Goal: Understand process/instructions: Learn how to perform a task or action

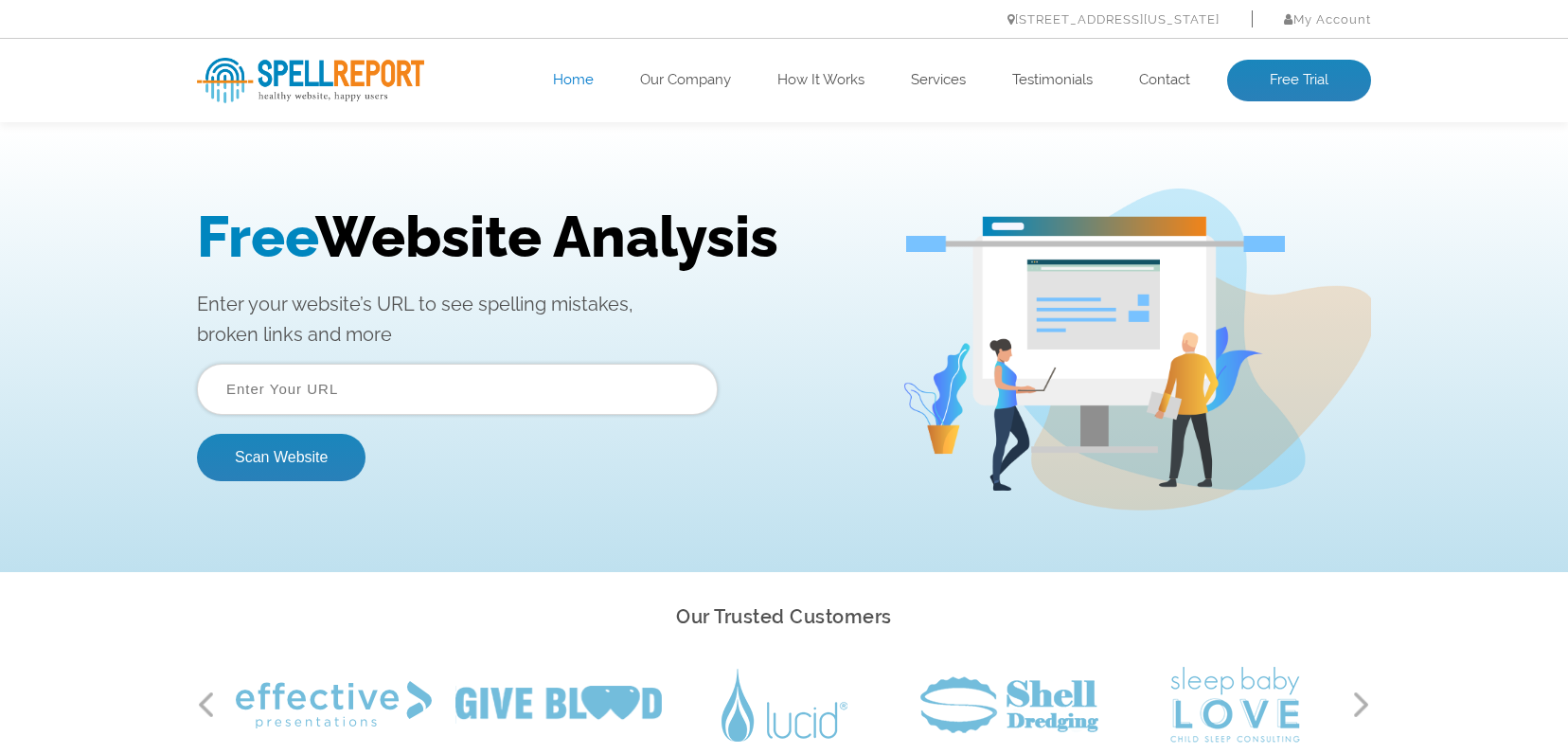
click at [422, 396] on input "text" at bounding box center [458, 389] width 521 height 52
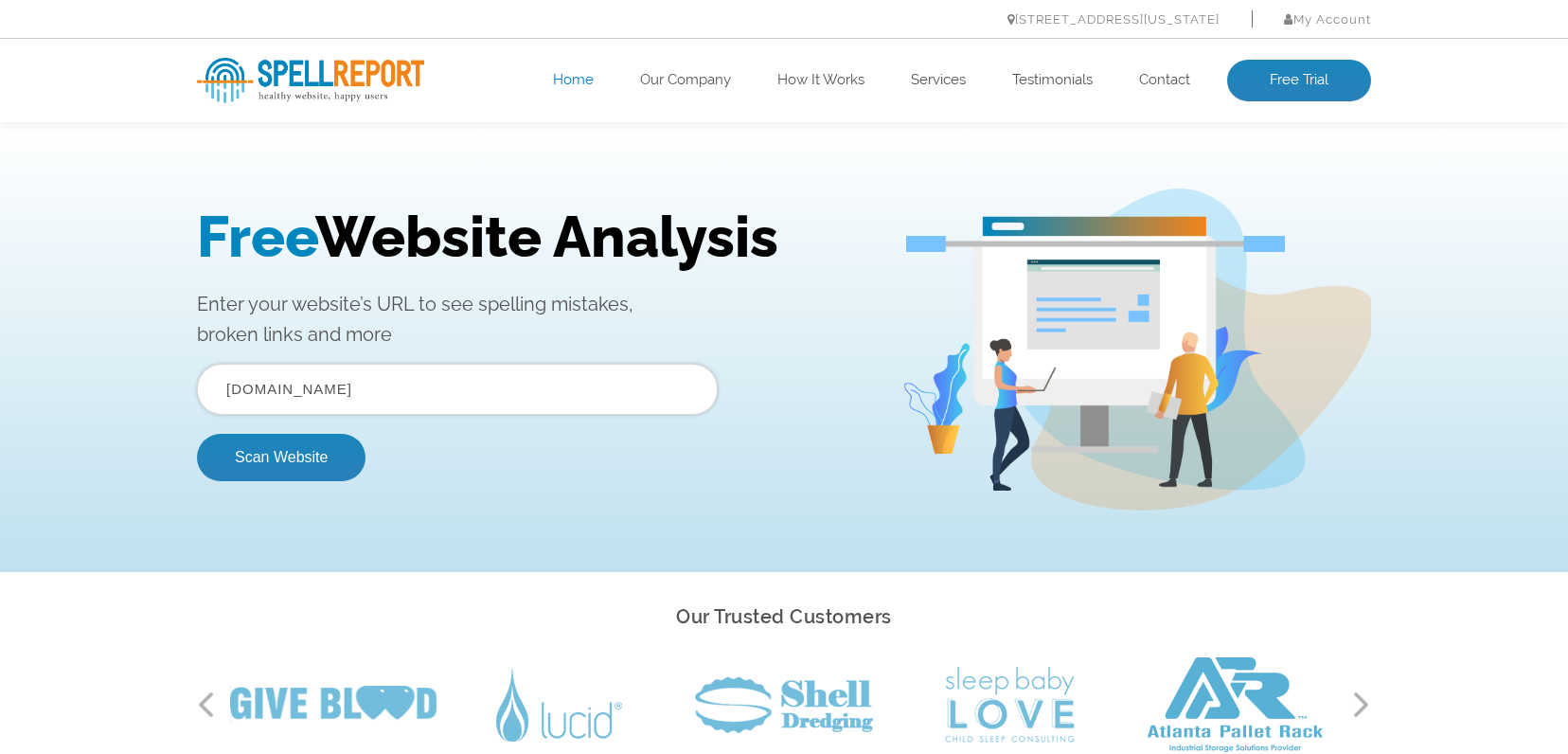
type input "focushr.net"
click at [197, 434] on button "Scan Website" at bounding box center [281, 458] width 168 height 48
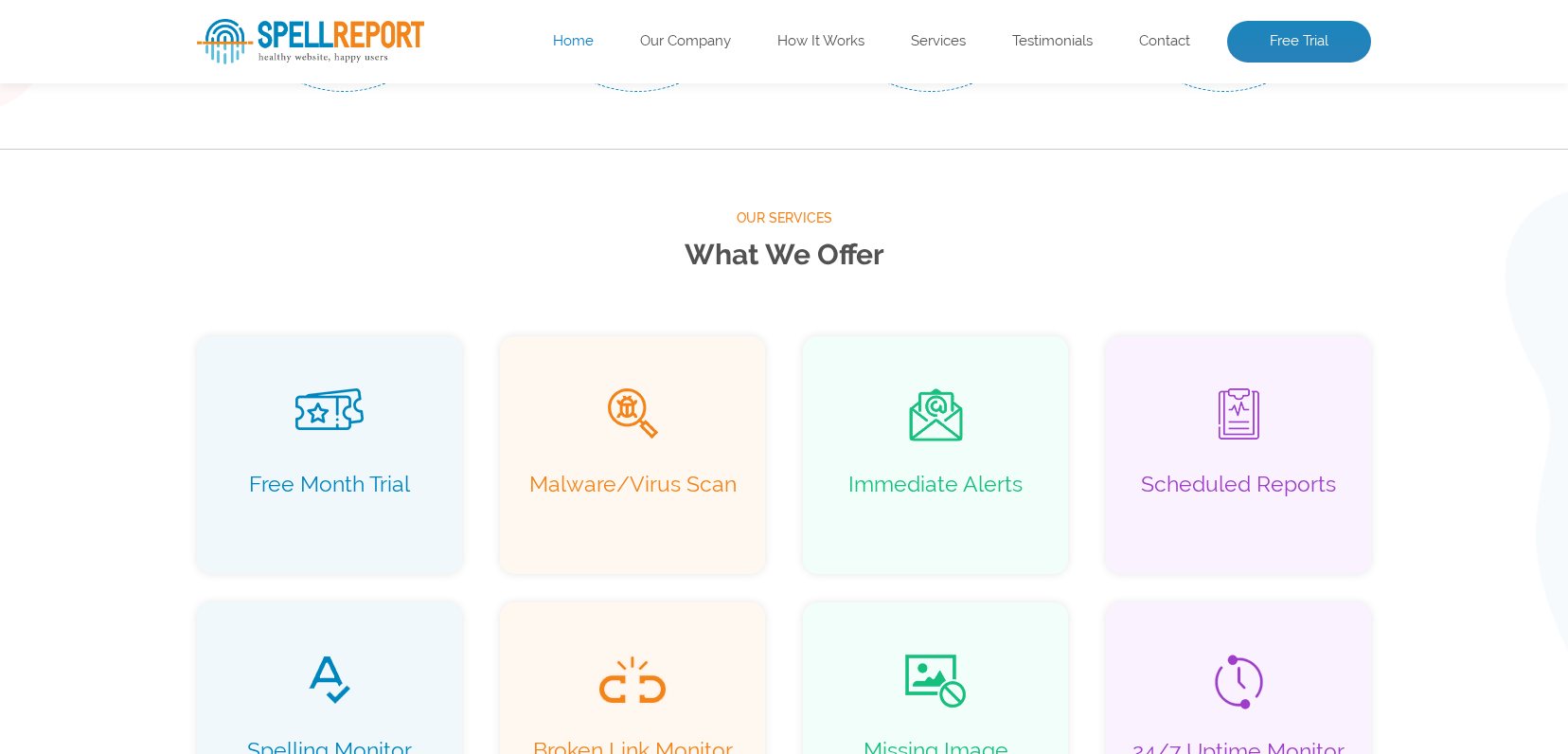
scroll to position [1157, 0]
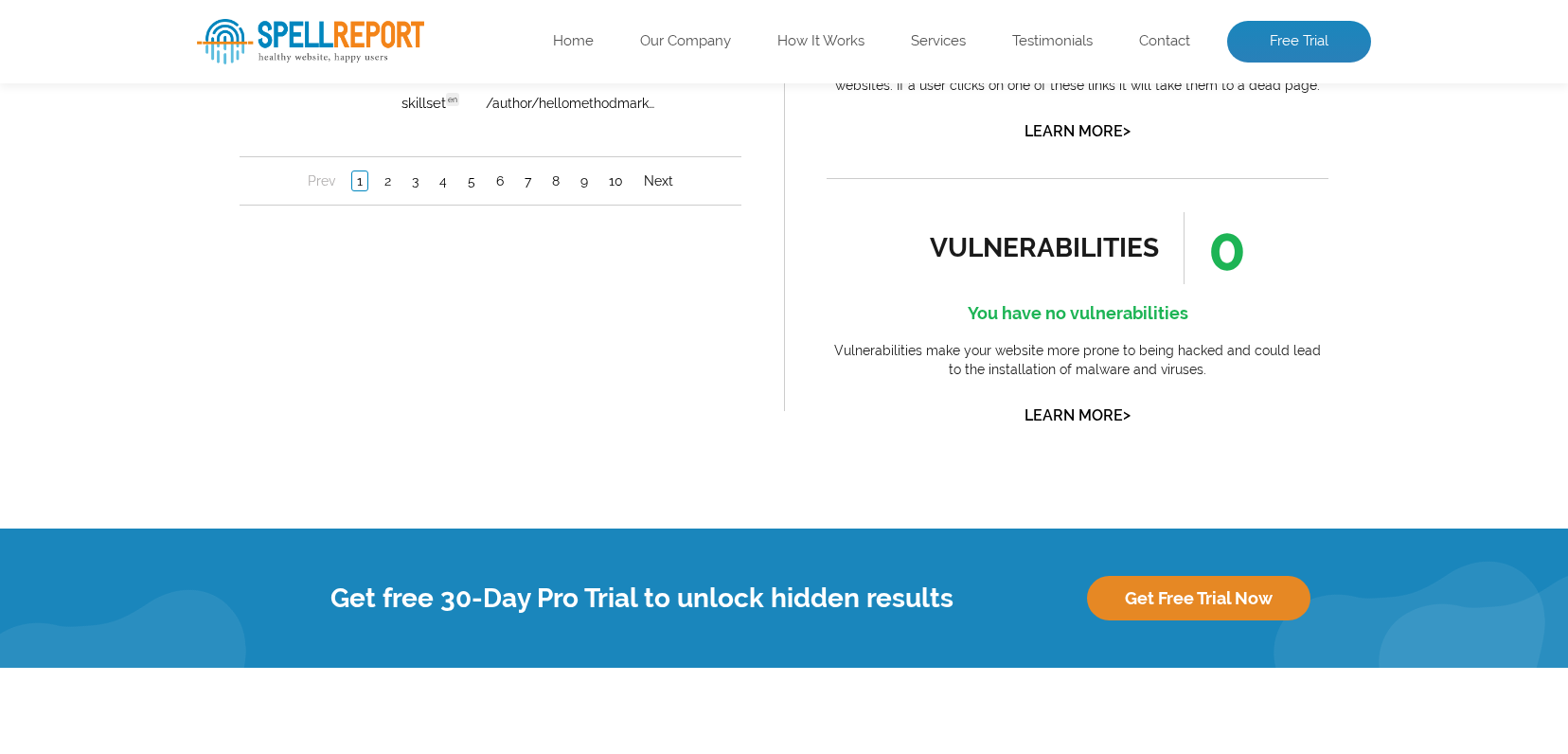
scroll to position [1979, 0]
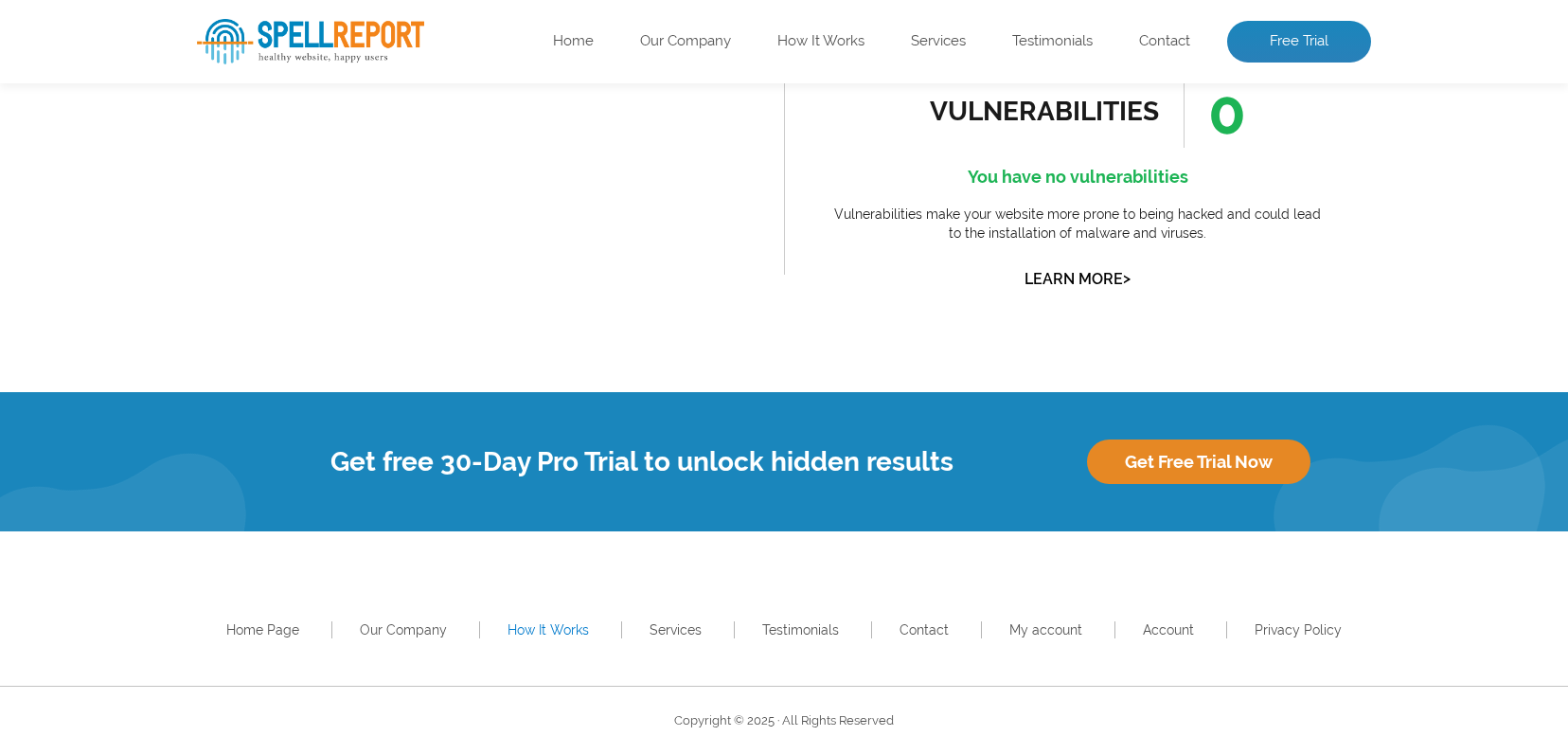
click at [555, 629] on link "How It Works" at bounding box center [549, 629] width 81 height 15
